Goal: Task Accomplishment & Management: Manage account settings

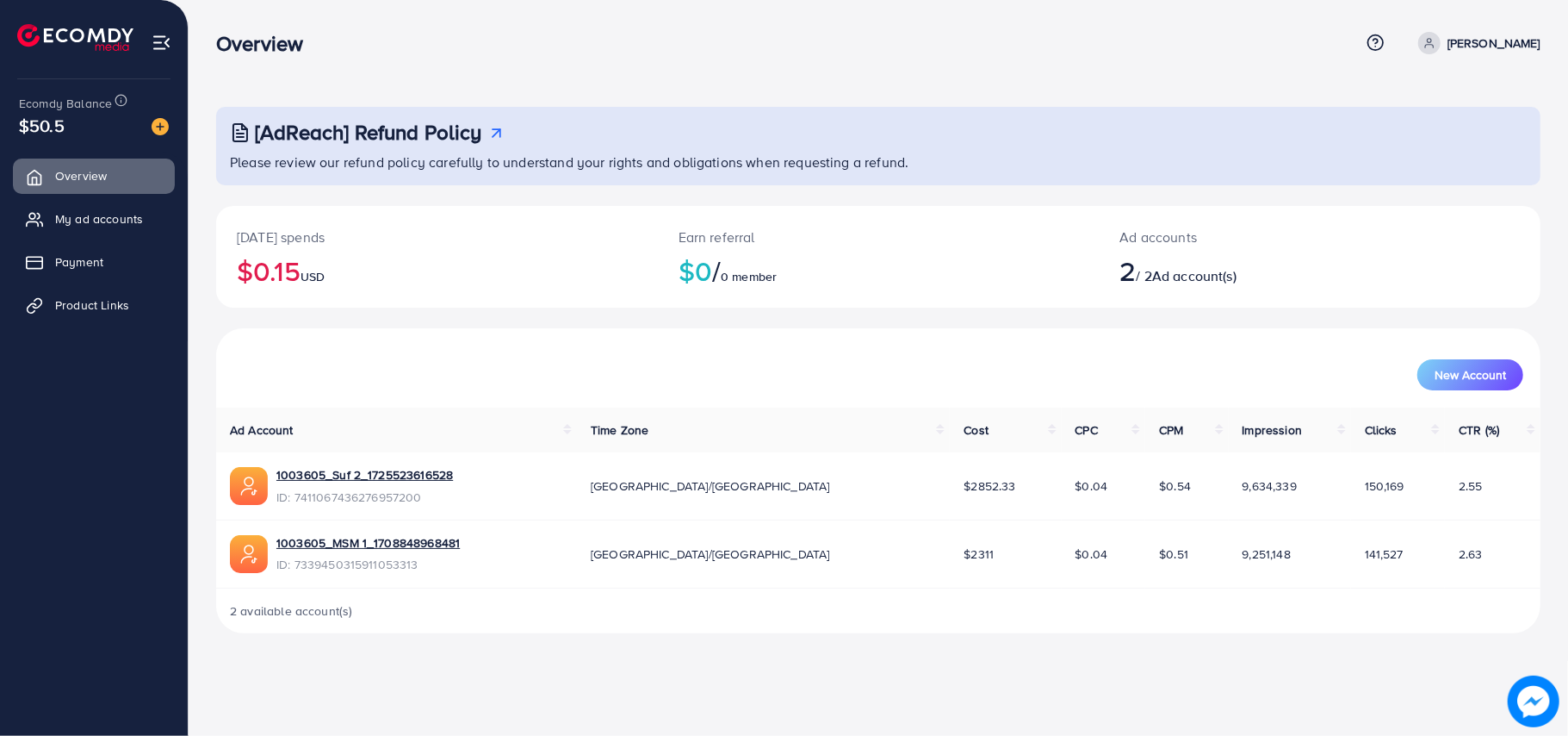
click at [165, 41] on img at bounding box center [161, 43] width 20 height 20
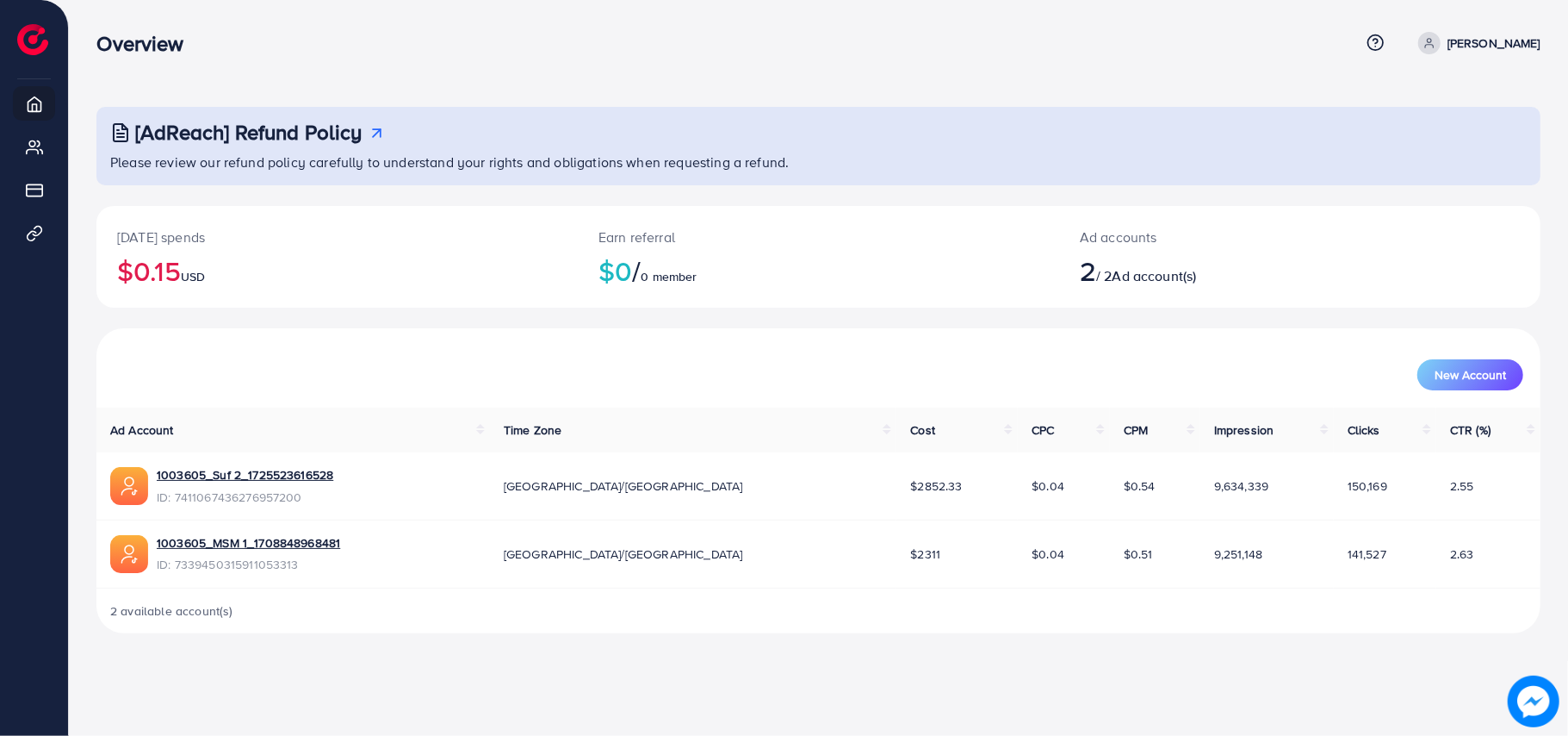
click at [1455, 28] on div "Overview Help Center Contact Support Term and policy About Us Muhammad Sufyan P…" at bounding box center [818, 43] width 1444 height 46
click at [1455, 33] on p "Muhammad Sufyan" at bounding box center [1494, 43] width 93 height 20
click at [1416, 136] on span "Log out" at bounding box center [1437, 141] width 46 height 20
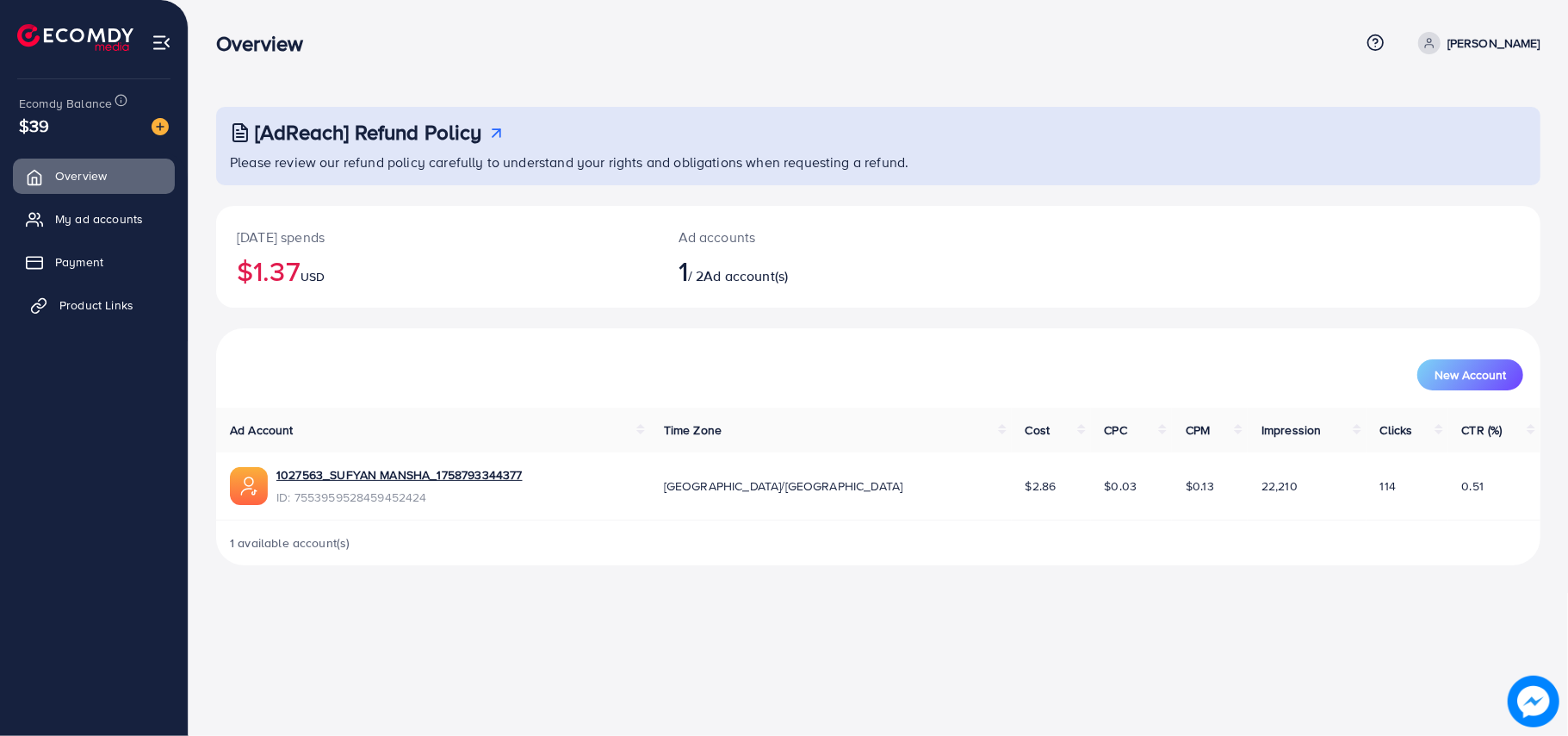
click at [77, 294] on link "Product Links" at bounding box center [94, 304] width 162 height 35
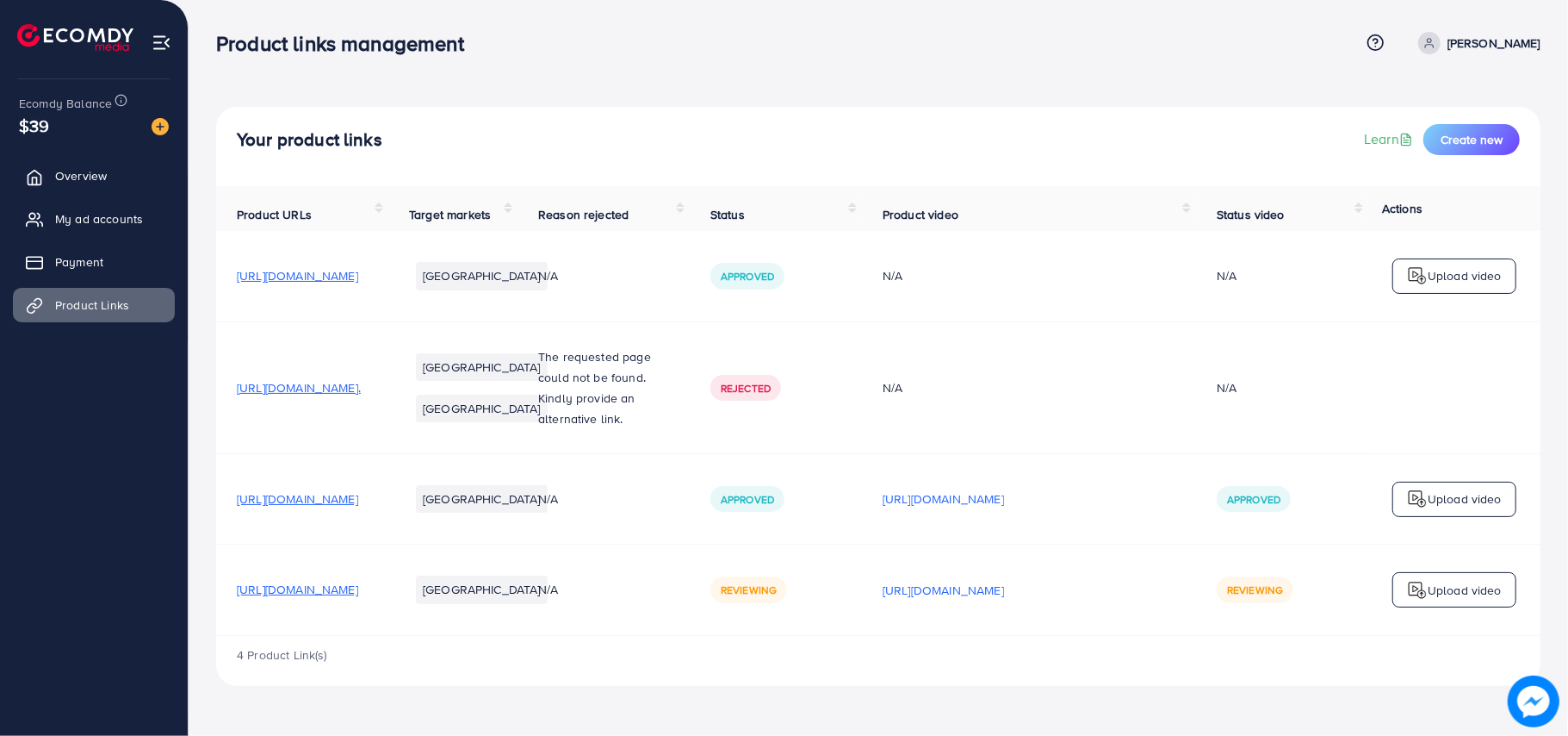
click at [1476, 28] on div "Product links management Help Center Contact Support Term and policy About Us S…" at bounding box center [878, 43] width 1324 height 46
click at [1469, 40] on p "Sufyan Mansha" at bounding box center [1494, 43] width 93 height 20
click at [1402, 134] on icon at bounding box center [1400, 141] width 13 height 13
